Goal: Task Accomplishment & Management: Use online tool/utility

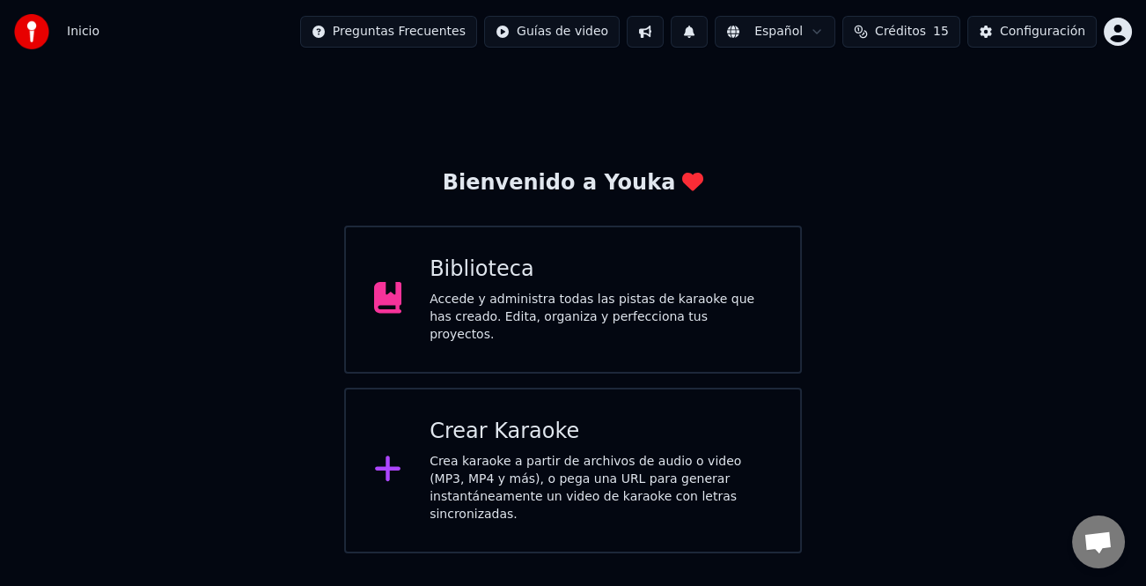
click at [652, 461] on div "Crea karaoke a partir de archivos de audio o video (MP3, MP4 y más), o pega una…" at bounding box center [601, 488] width 343 height 70
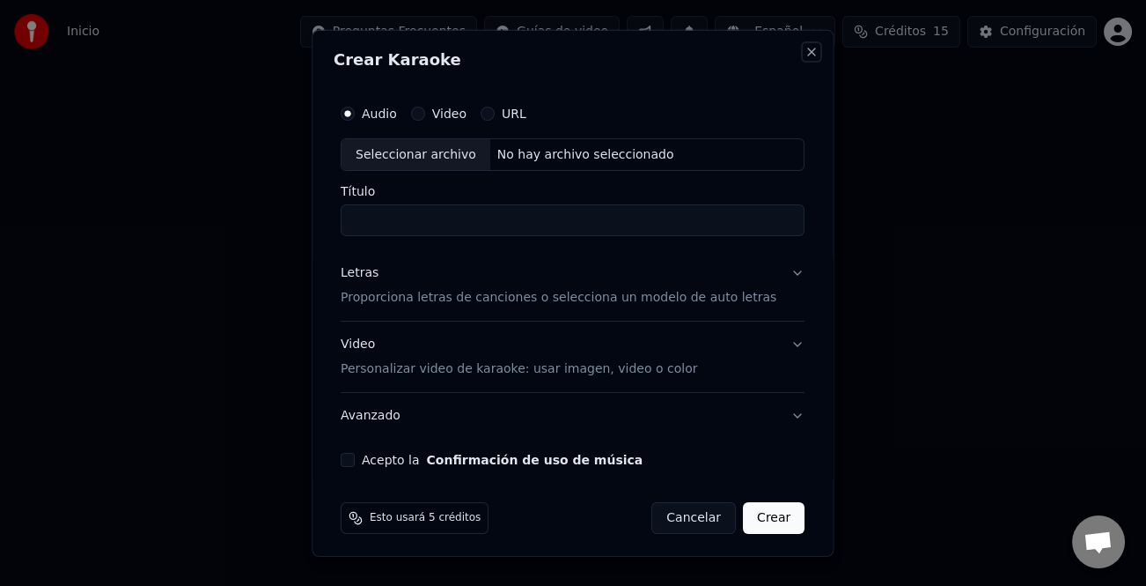
click at [806, 47] on button "Close" at bounding box center [813, 51] width 14 height 14
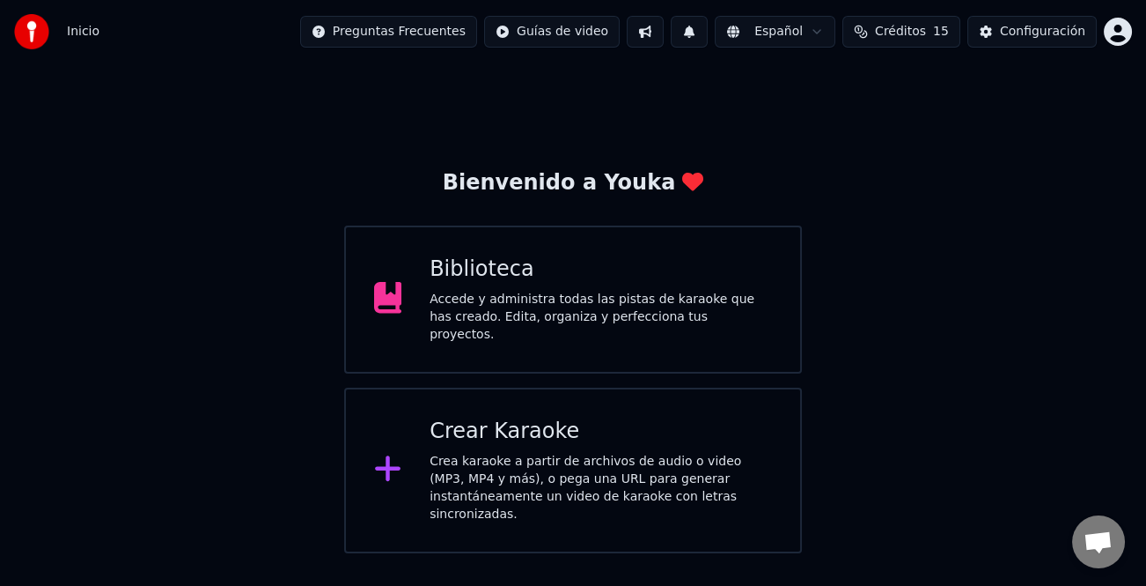
click at [596, 317] on div "Accede y administra todas las pistas de karaoke que has creado. Edita, organiza…" at bounding box center [601, 317] width 343 height 53
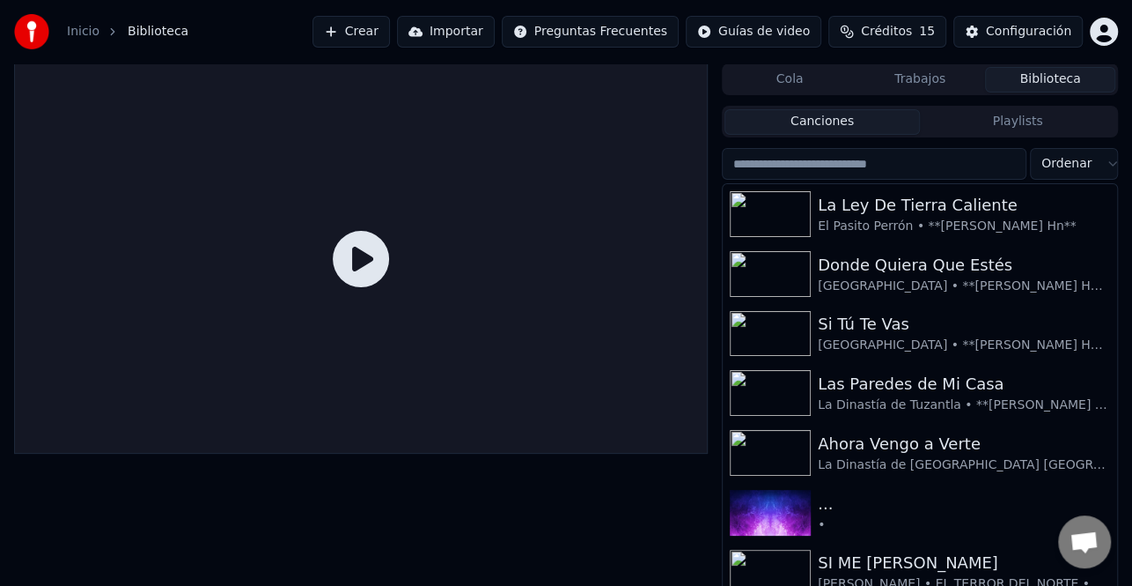
click at [932, 168] on input "search" at bounding box center [874, 164] width 305 height 32
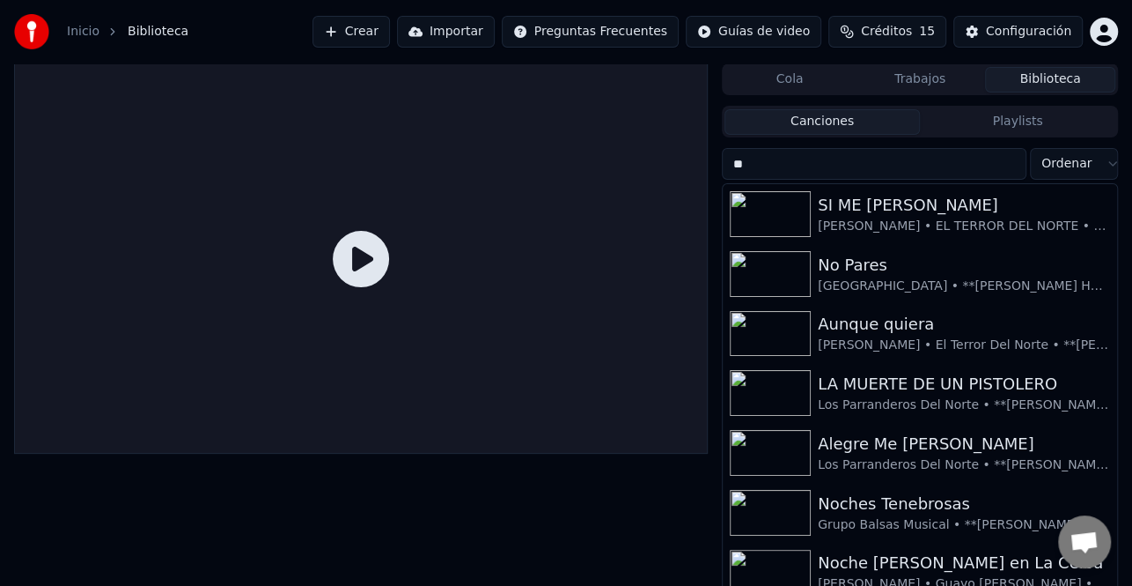
type input "*"
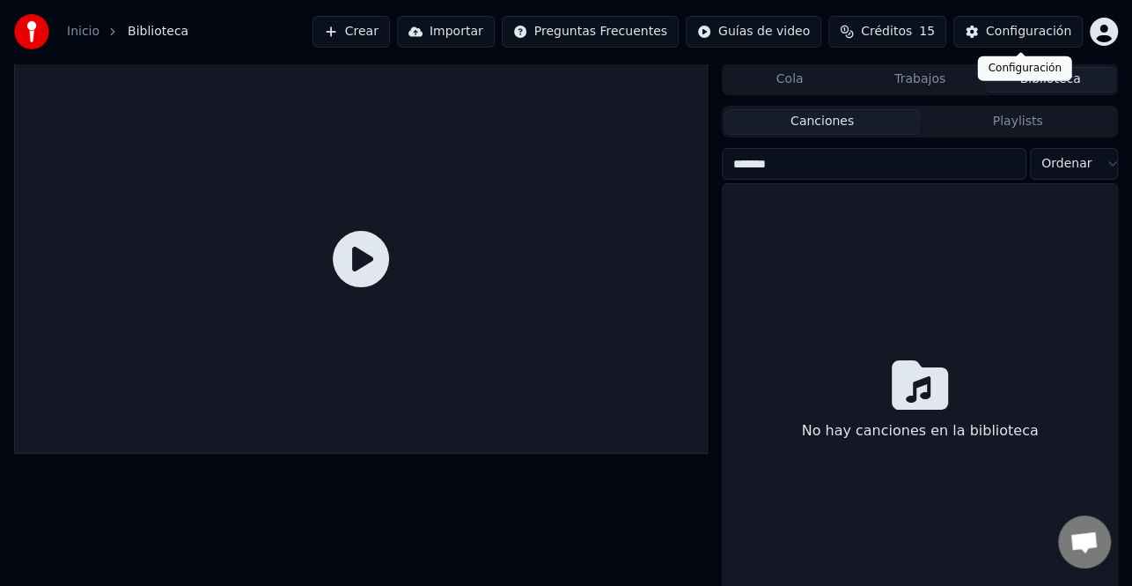
type input "*******"
click at [390, 34] on button "Crear" at bounding box center [351, 32] width 77 height 32
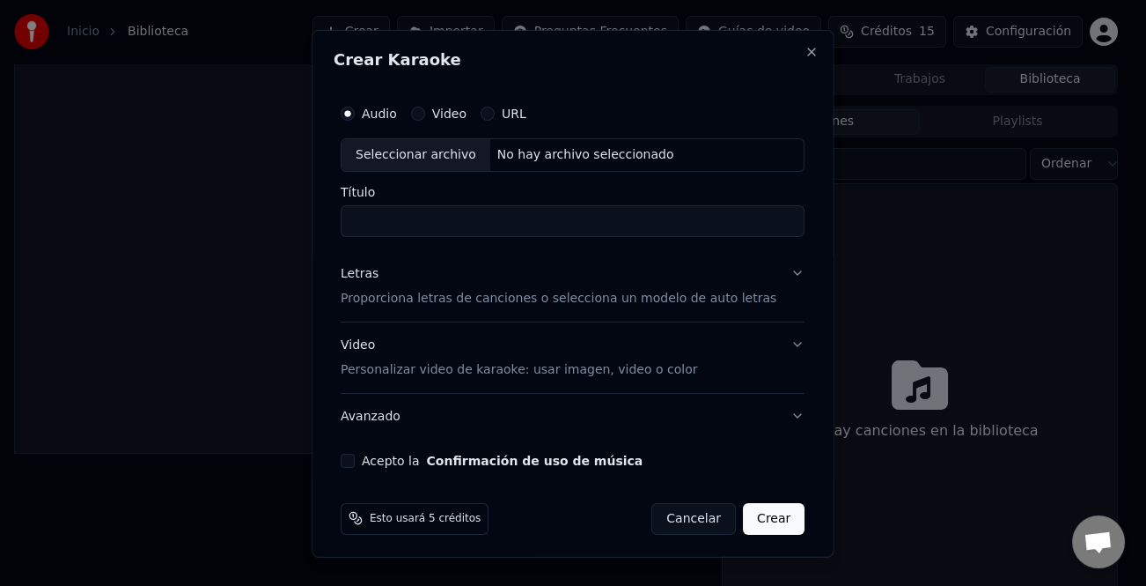
click at [382, 143] on div "Seleccionar archivo" at bounding box center [416, 154] width 149 height 32
type input "**********"
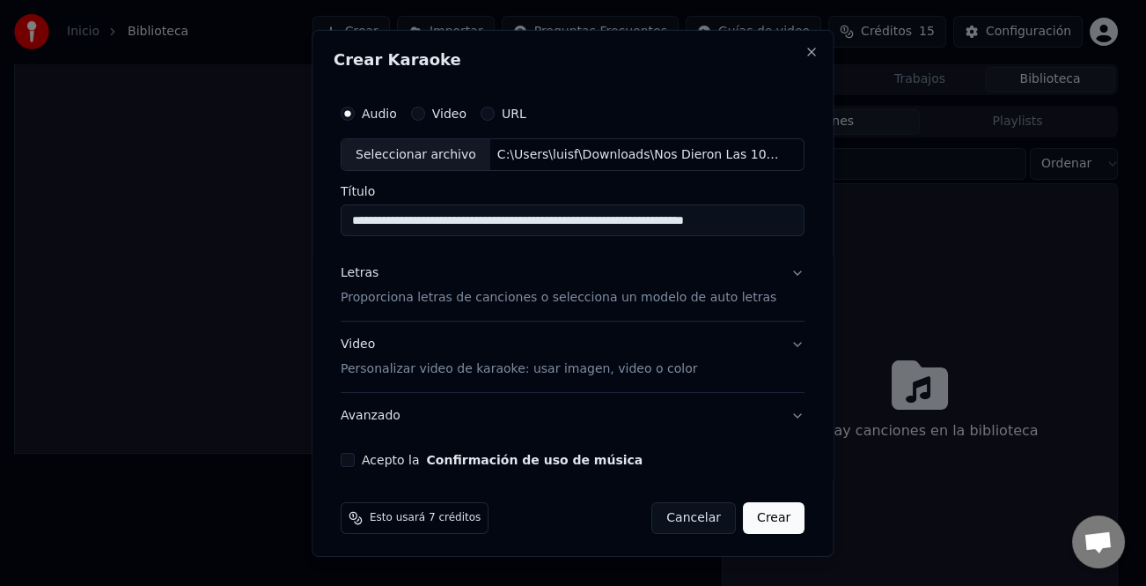
click at [367, 273] on div "Letras" at bounding box center [360, 273] width 38 height 18
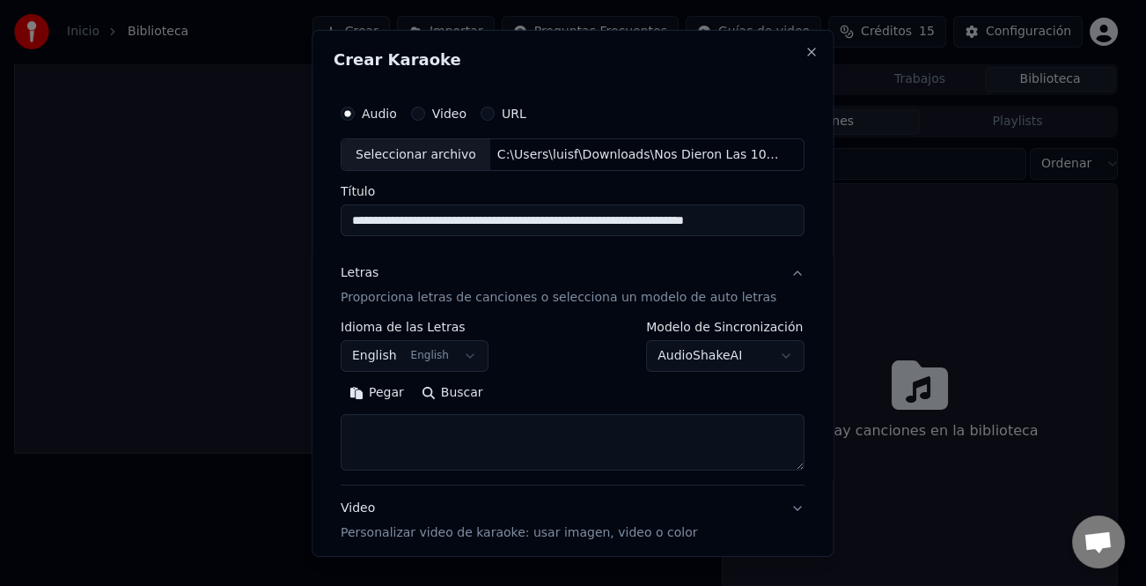
click at [398, 397] on button "Pegar" at bounding box center [377, 393] width 72 height 28
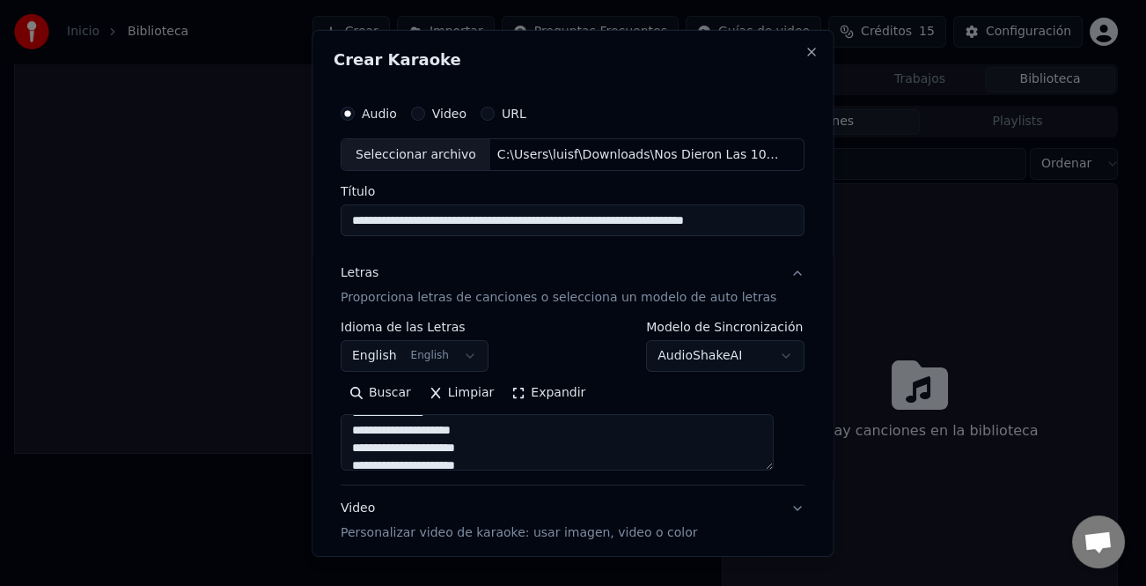
scroll to position [170, 0]
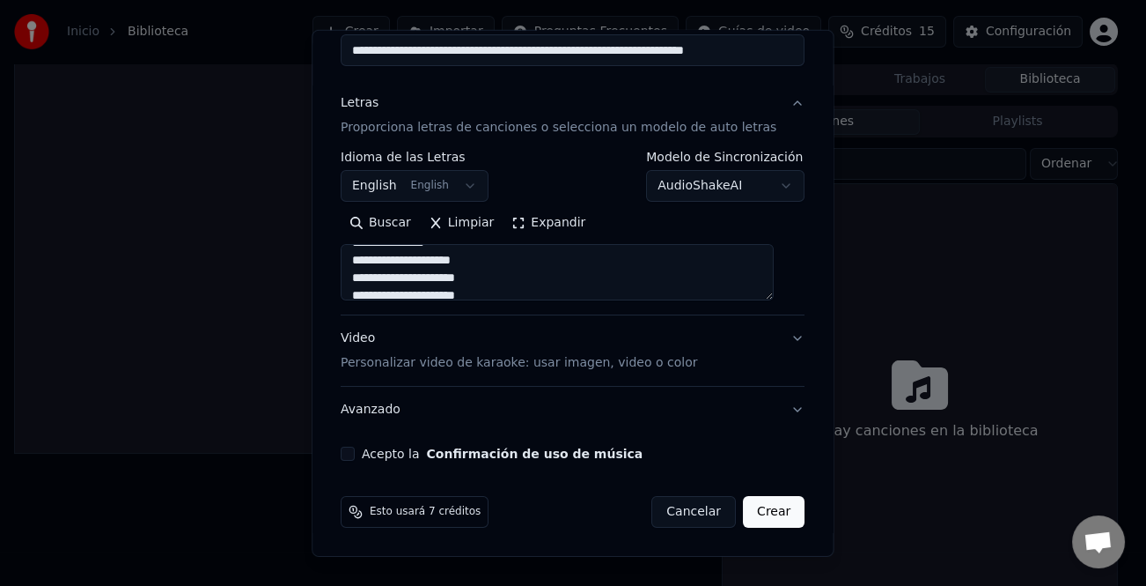
click at [359, 332] on div "Video Personalizar video de karaoke: usar imagen, video o color" at bounding box center [519, 350] width 357 height 42
type textarea "**********"
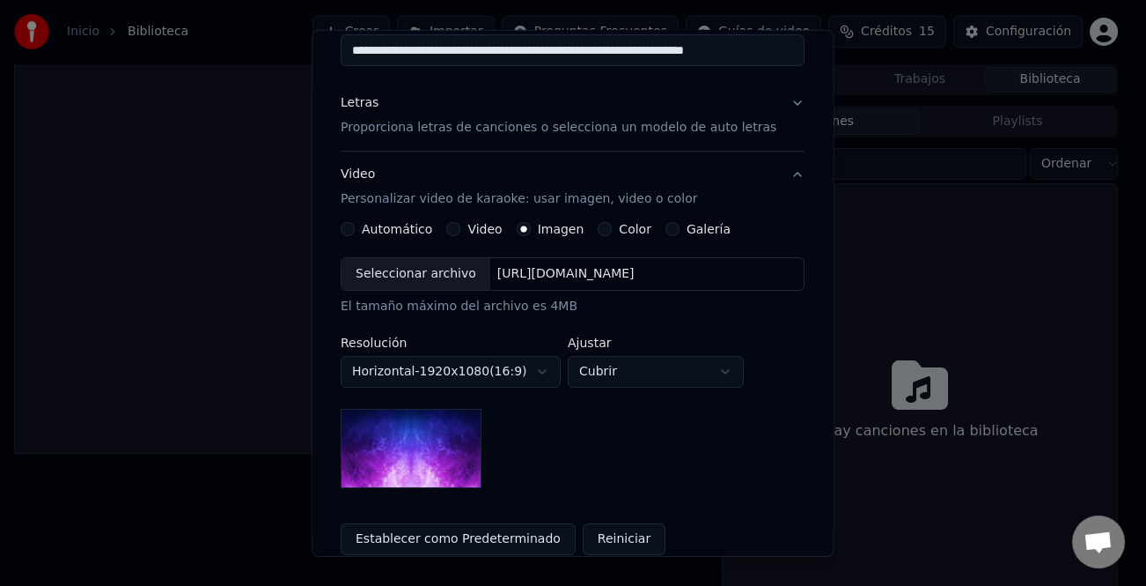
click at [477, 229] on label "Video" at bounding box center [485, 229] width 34 height 12
click at [461, 229] on button "Video" at bounding box center [454, 229] width 14 height 14
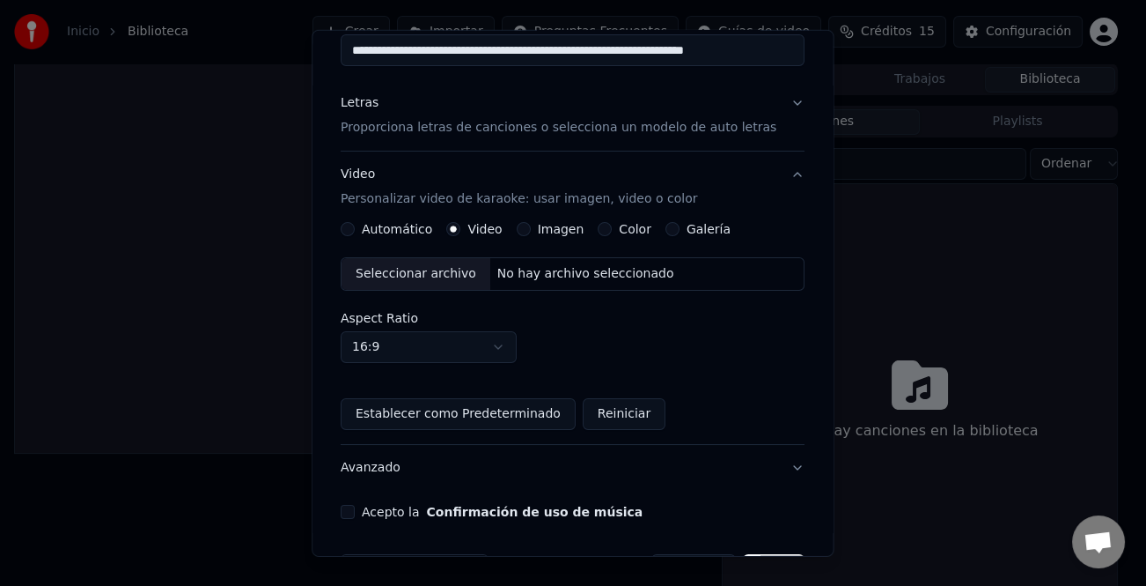
click at [446, 276] on div "Seleccionar archivo" at bounding box center [416, 274] width 149 height 32
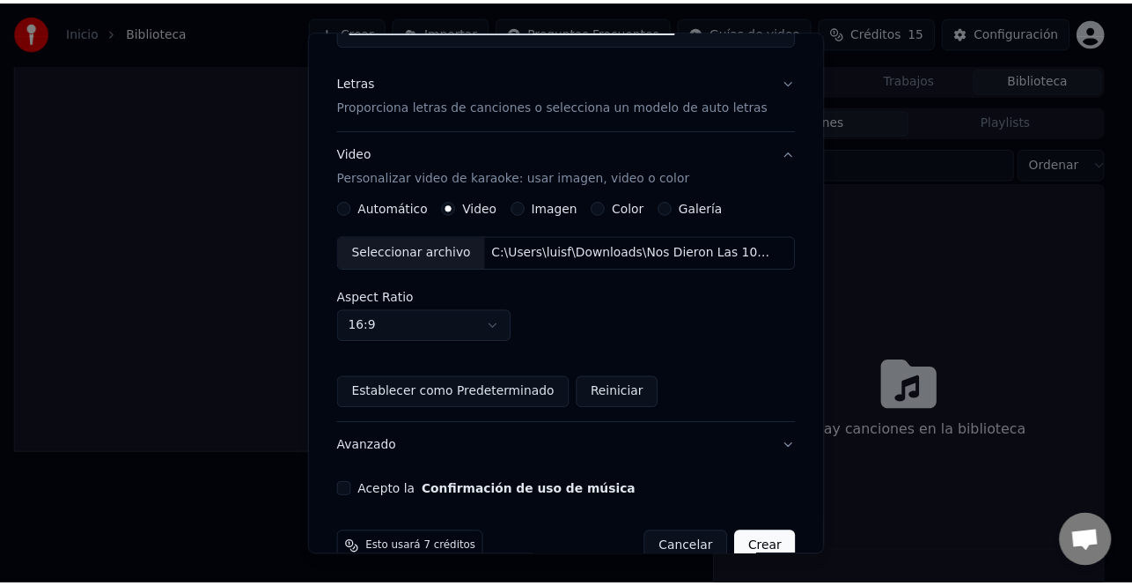
scroll to position [228, 0]
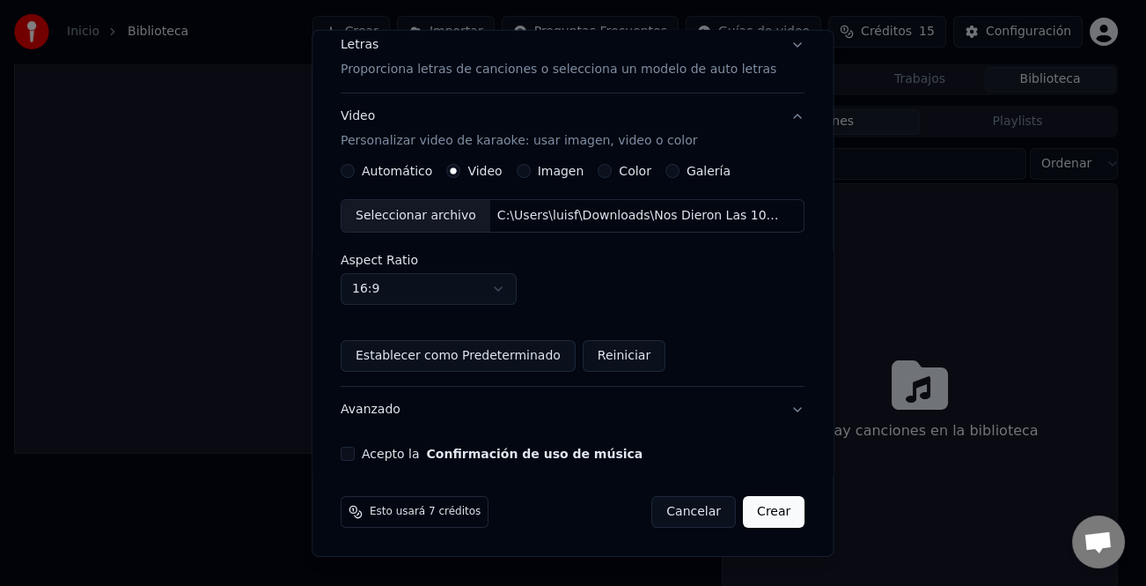
click at [365, 442] on div "**********" at bounding box center [573, 164] width 478 height 608
click at [365, 455] on div "Acepto la Confirmación de uso de música" at bounding box center [573, 453] width 464 height 14
click at [355, 452] on button "Acepto la Confirmación de uso de música" at bounding box center [348, 453] width 14 height 14
click at [763, 517] on button "Crear" at bounding box center [774, 512] width 62 height 32
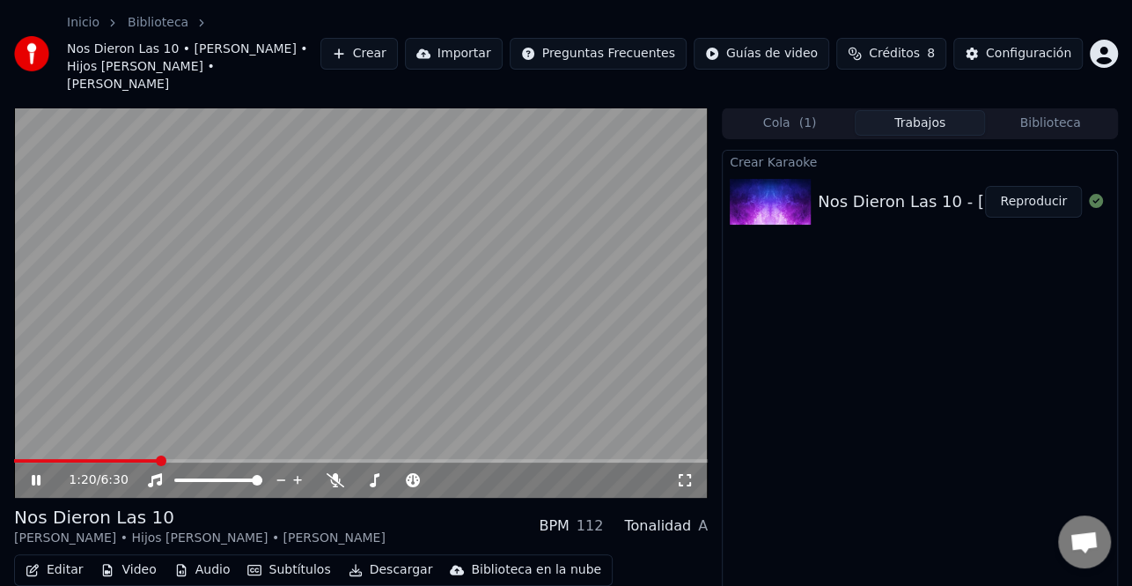
click at [44, 473] on icon at bounding box center [48, 480] width 41 height 14
click at [42, 473] on icon at bounding box center [48, 480] width 41 height 14
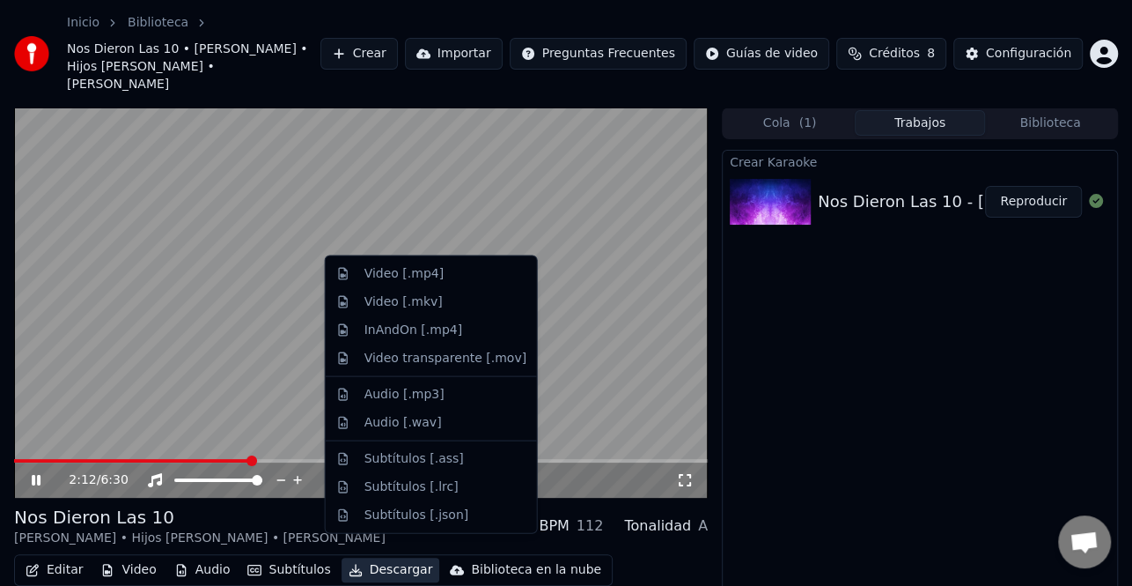
click at [409, 557] on button "Descargar" at bounding box center [391, 569] width 99 height 25
click at [447, 276] on div "Video [.mp4]" at bounding box center [446, 274] width 162 height 18
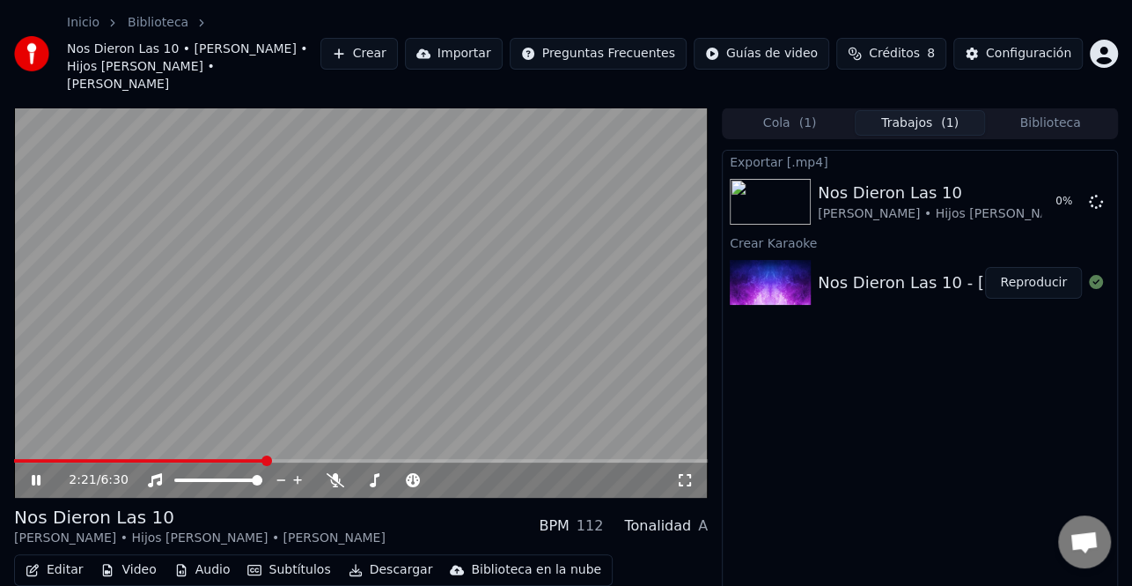
click at [43, 473] on icon at bounding box center [48, 480] width 41 height 14
click at [1053, 186] on button "Mostrar" at bounding box center [1043, 202] width 77 height 32
